Goal: Task Accomplishment & Management: Manage account settings

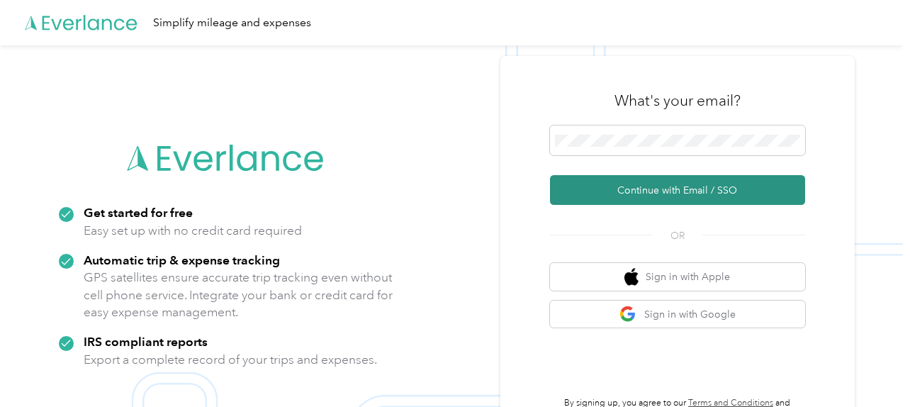
click at [623, 191] on button "Continue with Email / SSO" at bounding box center [677, 190] width 255 height 30
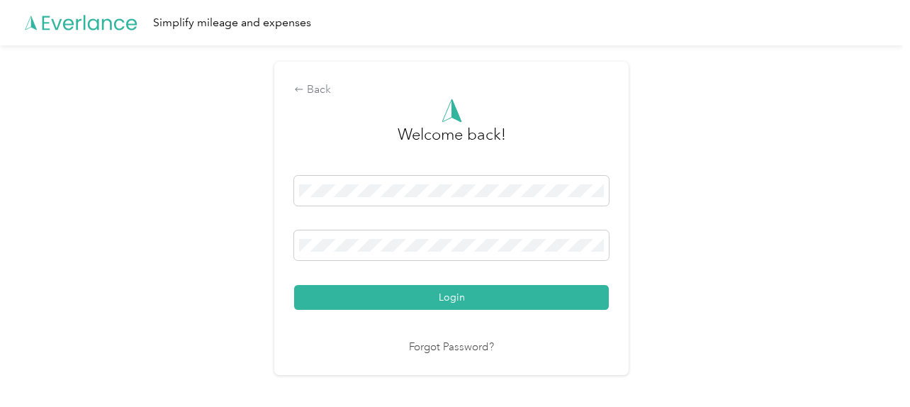
click at [452, 291] on button "Login" at bounding box center [451, 297] width 315 height 25
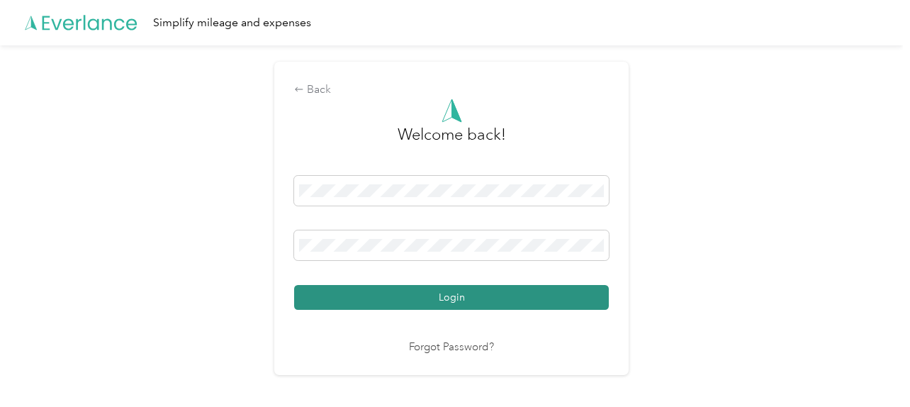
click at [434, 294] on button "Login" at bounding box center [451, 297] width 315 height 25
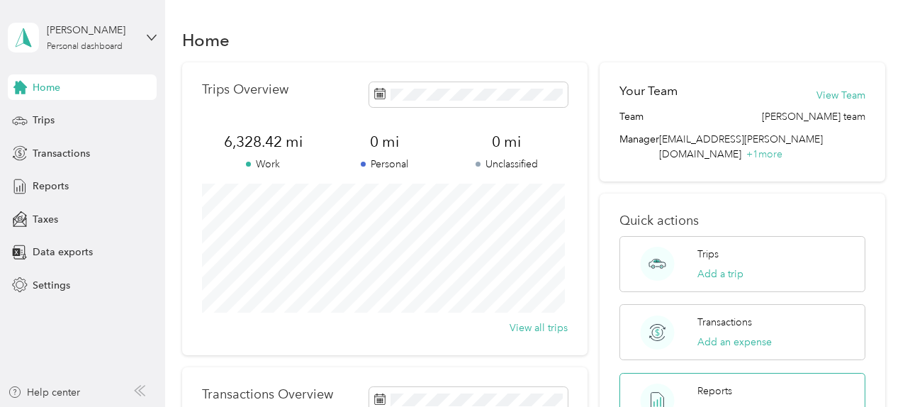
click at [764, 375] on div "Reports View reports" at bounding box center [742, 401] width 246 height 56
